Goal: Find specific page/section: Find specific page/section

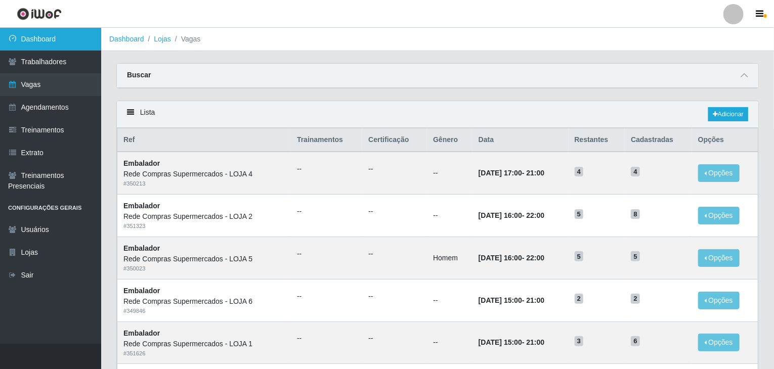
click at [40, 35] on link "Dashboard" at bounding box center [50, 39] width 101 height 23
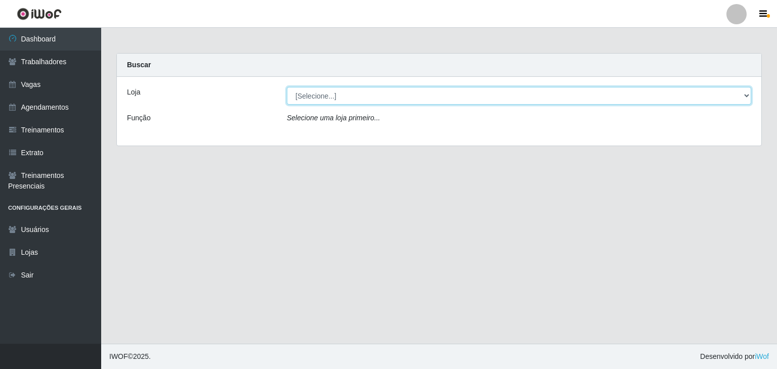
click at [391, 96] on select "[Selecione...] Rede Compras Supermercados - LOJA 1 Rede Compras Supermercados -…" at bounding box center [519, 96] width 464 height 18
select select "161"
click at [287, 87] on select "[Selecione...] Rede Compras Supermercados - LOJA 1 Rede Compras Supermercados -…" at bounding box center [519, 96] width 464 height 18
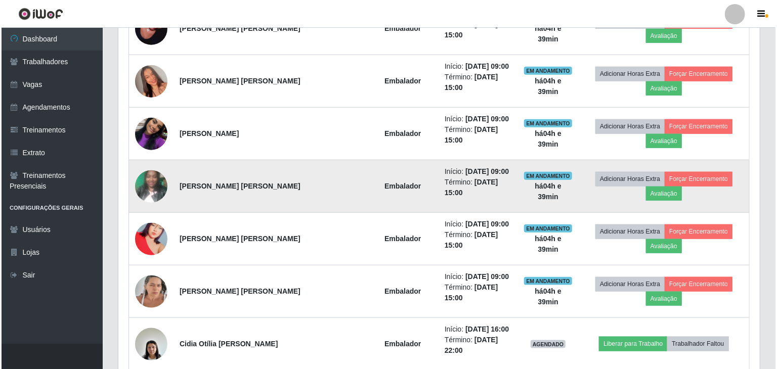
scroll to position [455, 0]
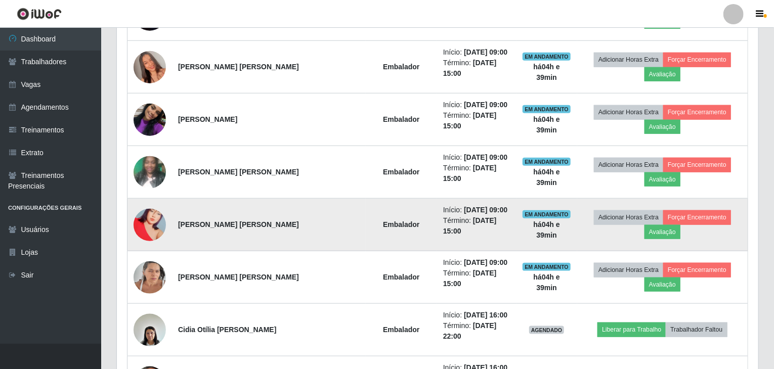
click at [158, 196] on img at bounding box center [150, 225] width 32 height 58
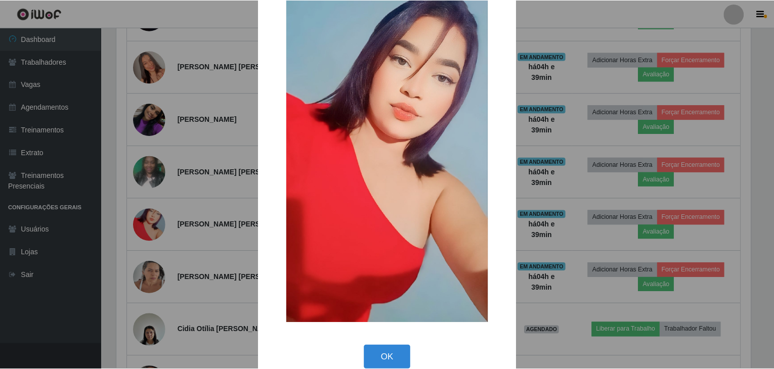
scroll to position [78, 0]
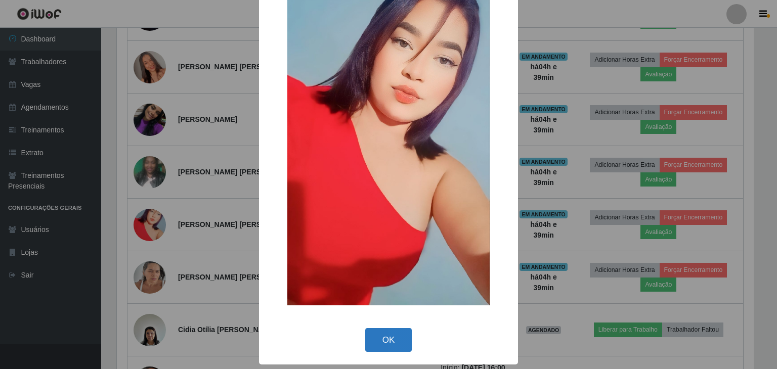
click at [398, 338] on button "OK" at bounding box center [388, 340] width 47 height 24
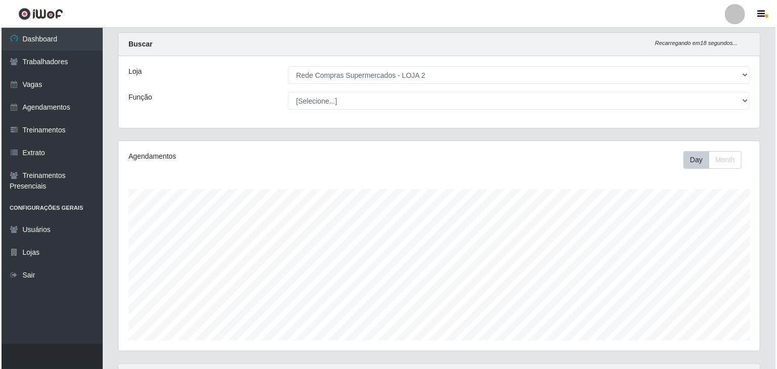
scroll to position [0, 0]
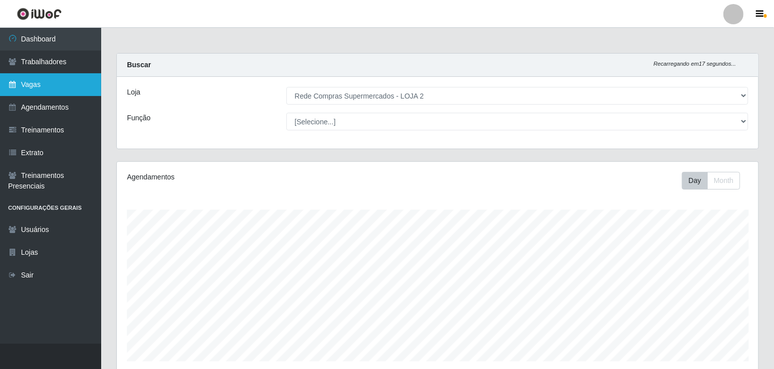
click at [23, 79] on link "Vagas" at bounding box center [50, 84] width 101 height 23
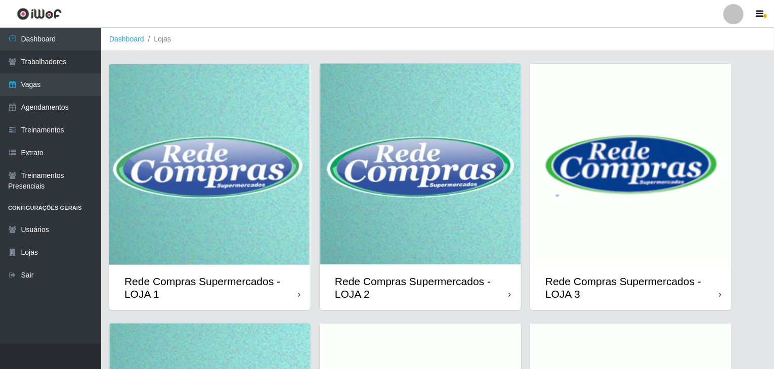
click at [407, 211] on img at bounding box center [420, 164] width 201 height 201
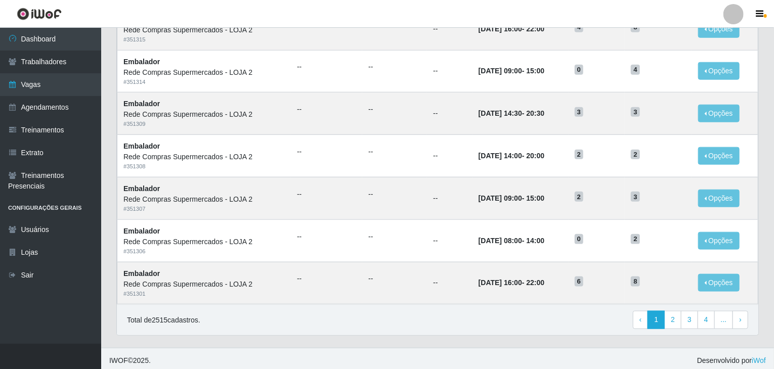
scroll to position [485, 0]
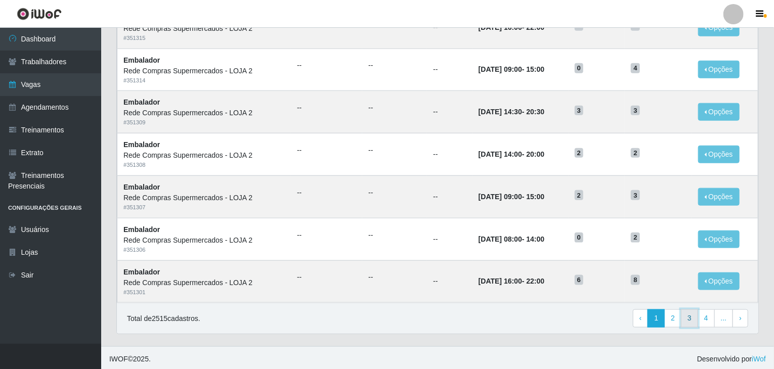
click at [692, 323] on link "3" at bounding box center [689, 318] width 17 height 18
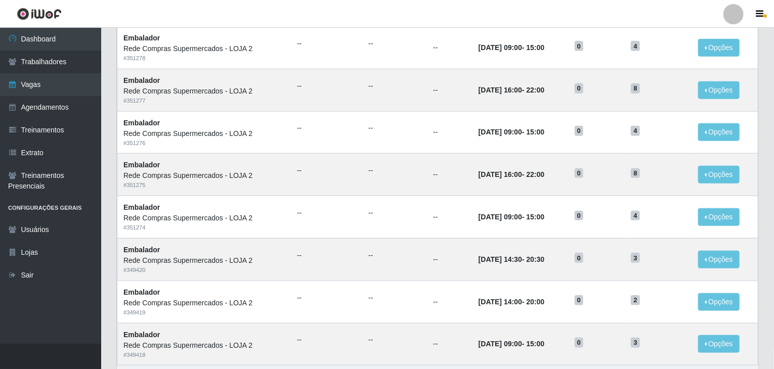
scroll to position [485, 0]
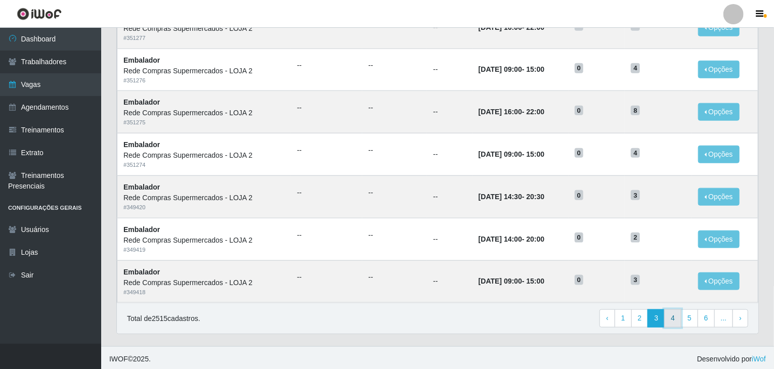
click at [670, 314] on link "4" at bounding box center [672, 318] width 17 height 18
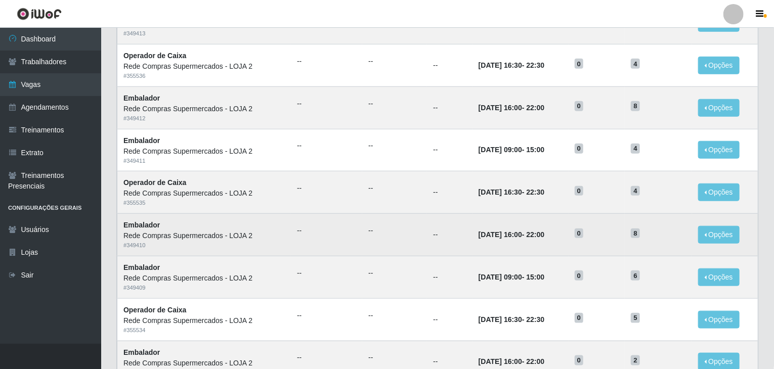
scroll to position [485, 0]
